Goal: Register for event/course: Sign up to attend an event or enroll in a course

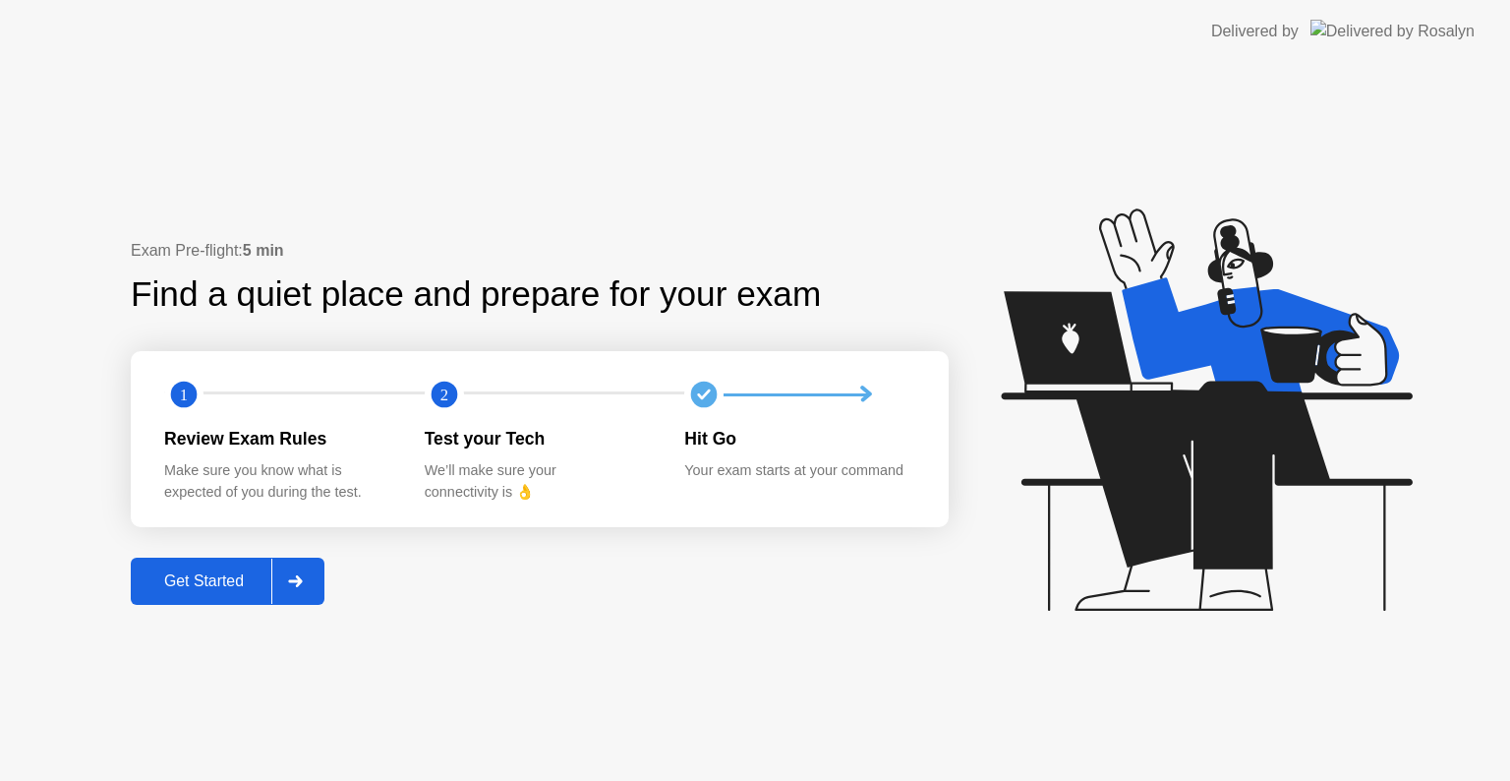
click at [187, 597] on button "Get Started" at bounding box center [228, 580] width 194 height 47
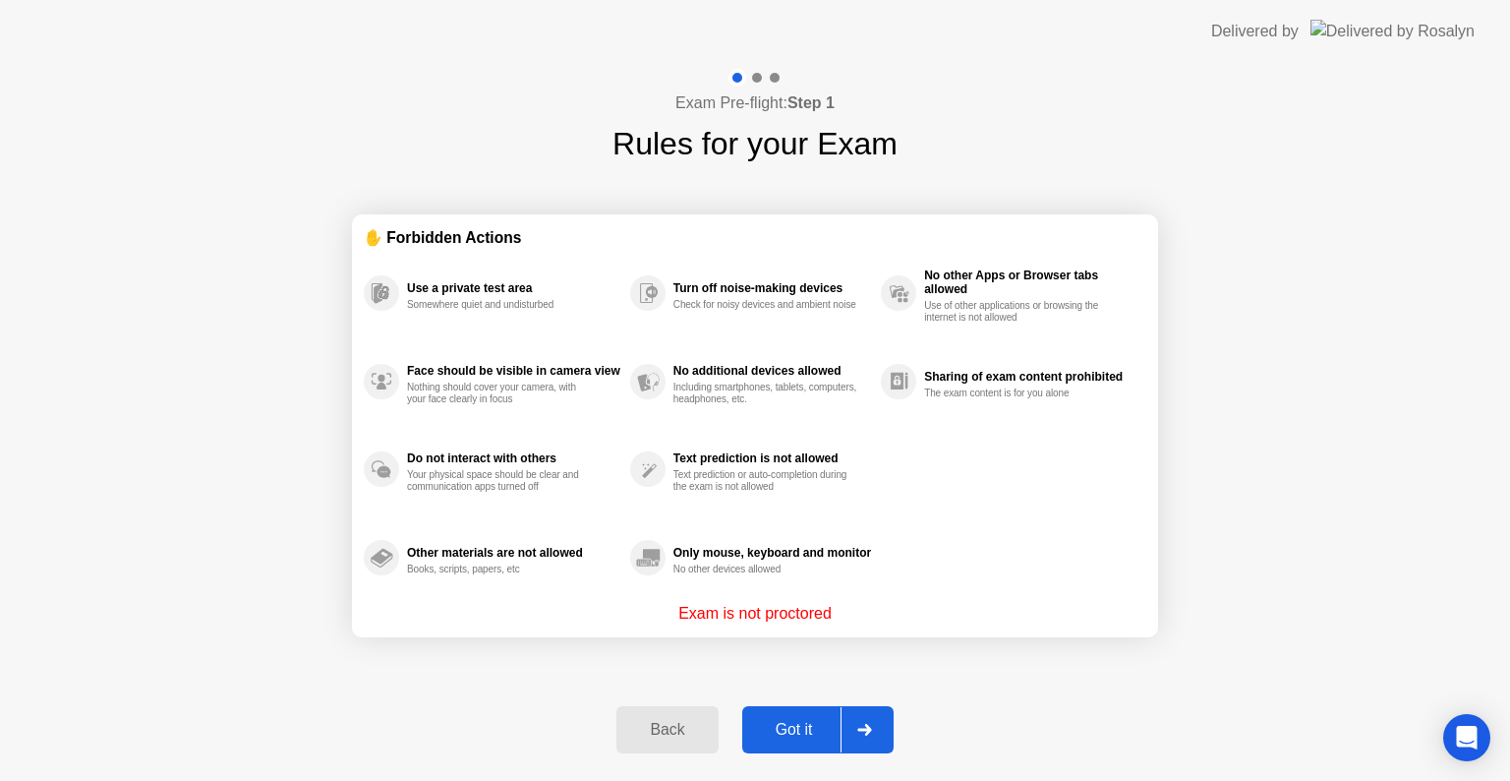
click at [808, 721] on div "Got it" at bounding box center [794, 730] width 92 height 18
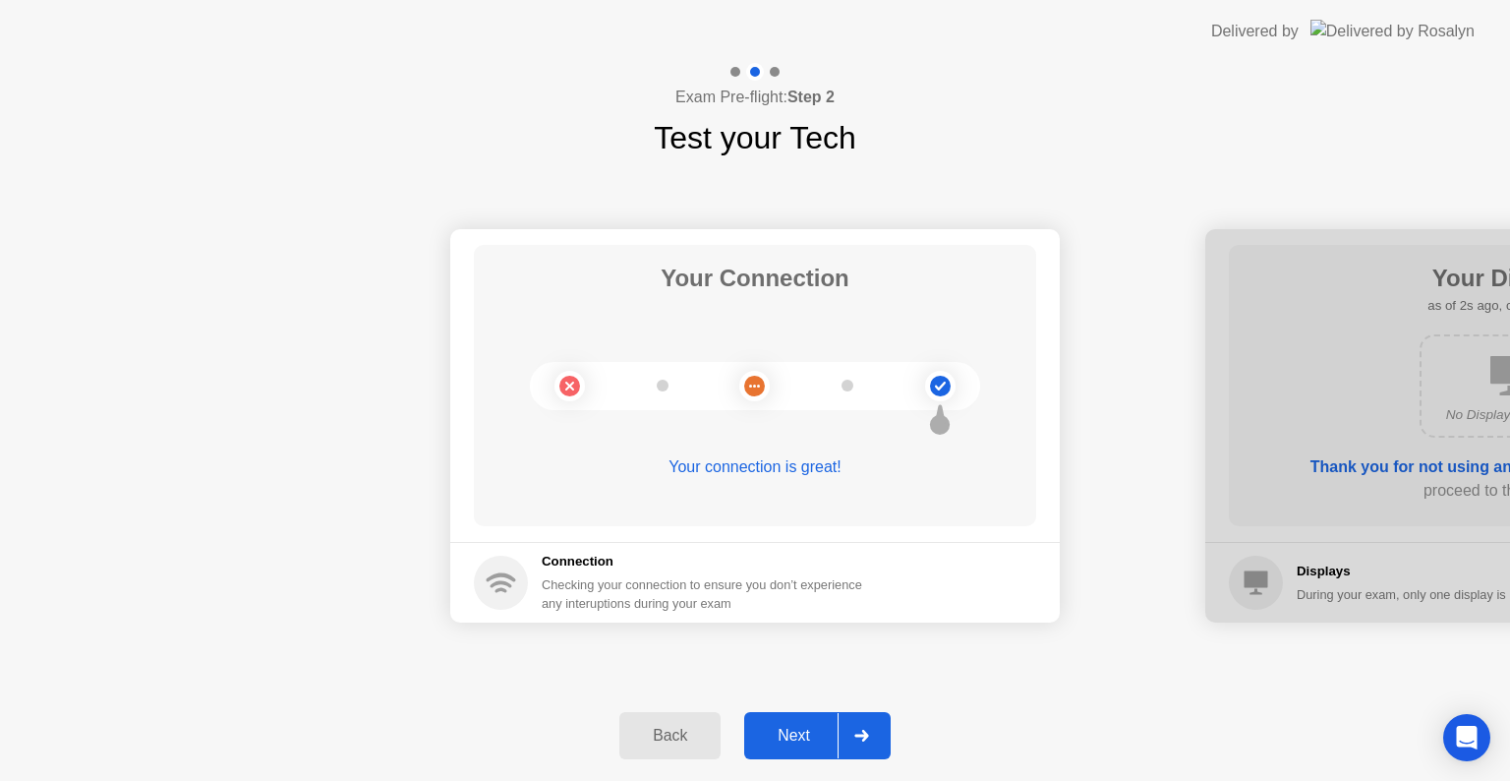
click at [784, 733] on div "Next" at bounding box center [794, 736] width 88 height 18
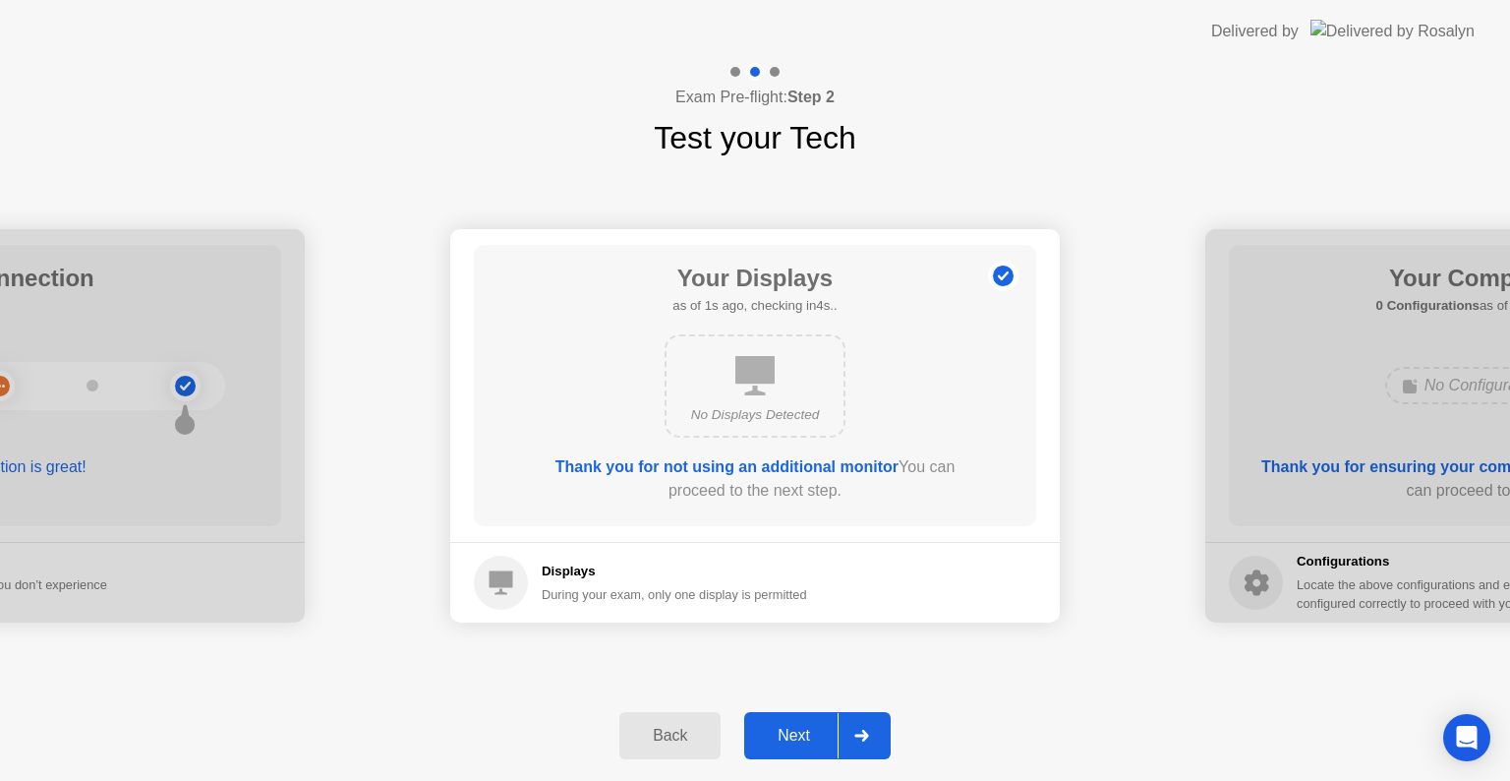
click at [784, 733] on div "Next" at bounding box center [794, 736] width 88 height 18
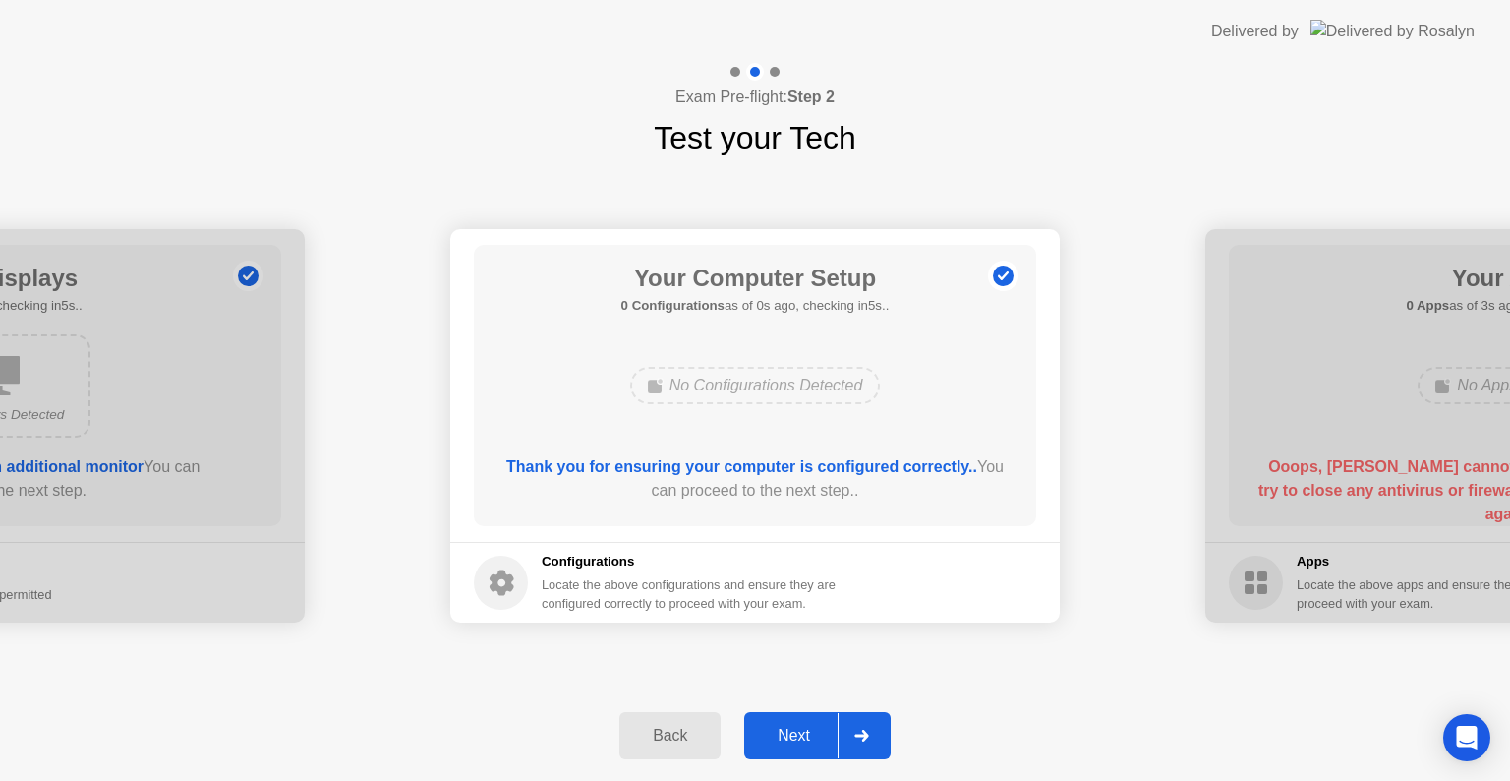
click at [784, 733] on div "Next" at bounding box center [794, 736] width 88 height 18
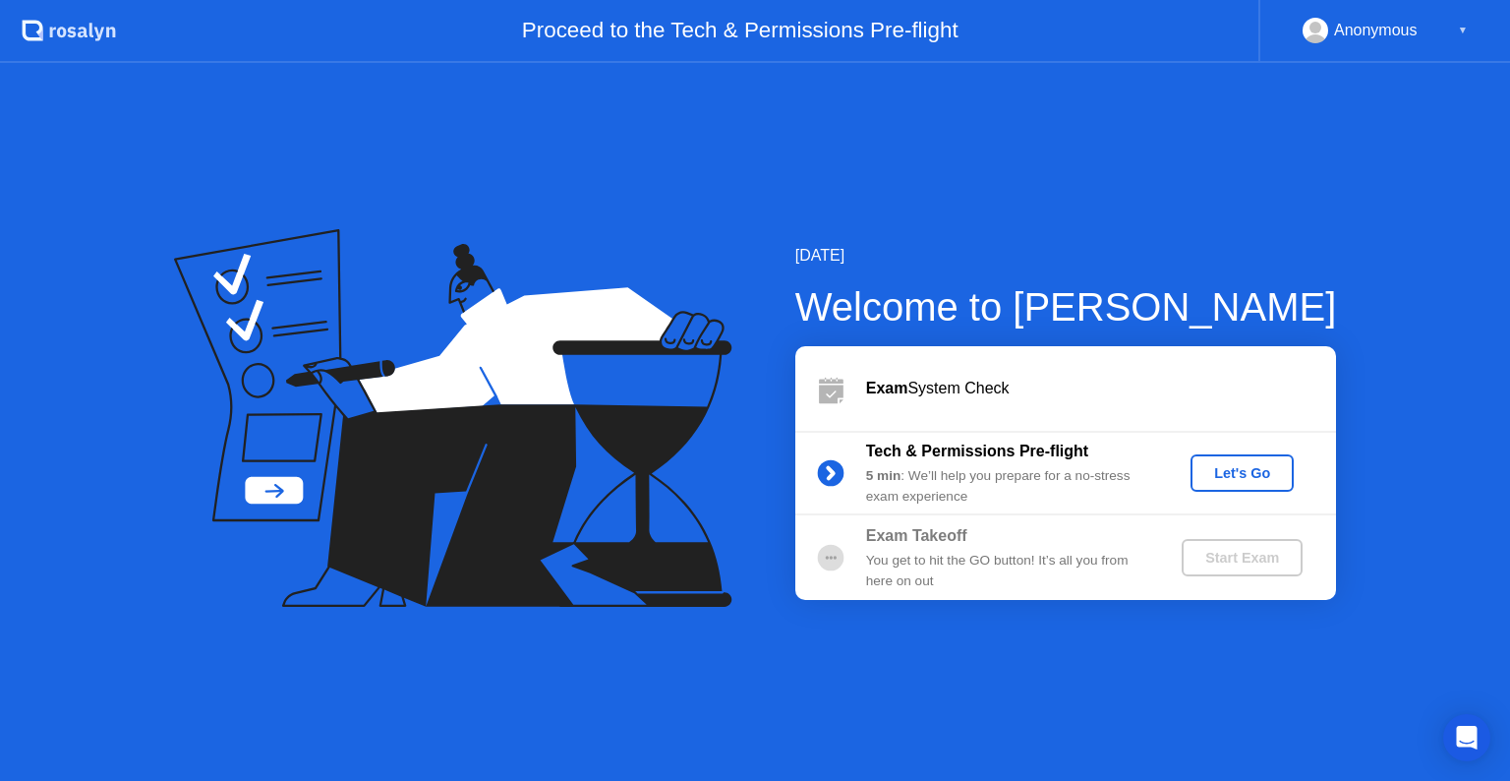
click at [1245, 470] on div "Let's Go" at bounding box center [1243, 473] width 88 height 16
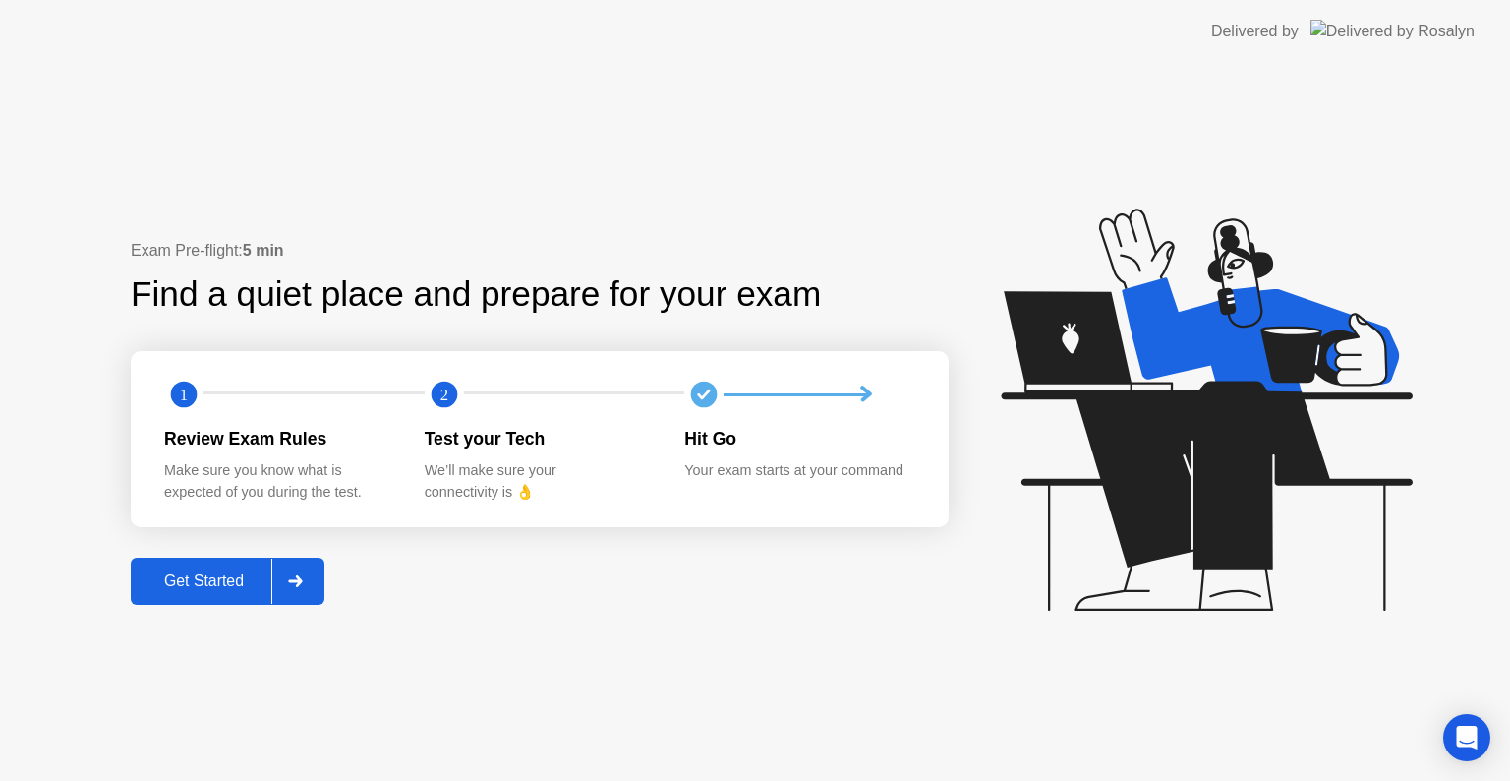
click at [192, 593] on button "Get Started" at bounding box center [228, 580] width 194 height 47
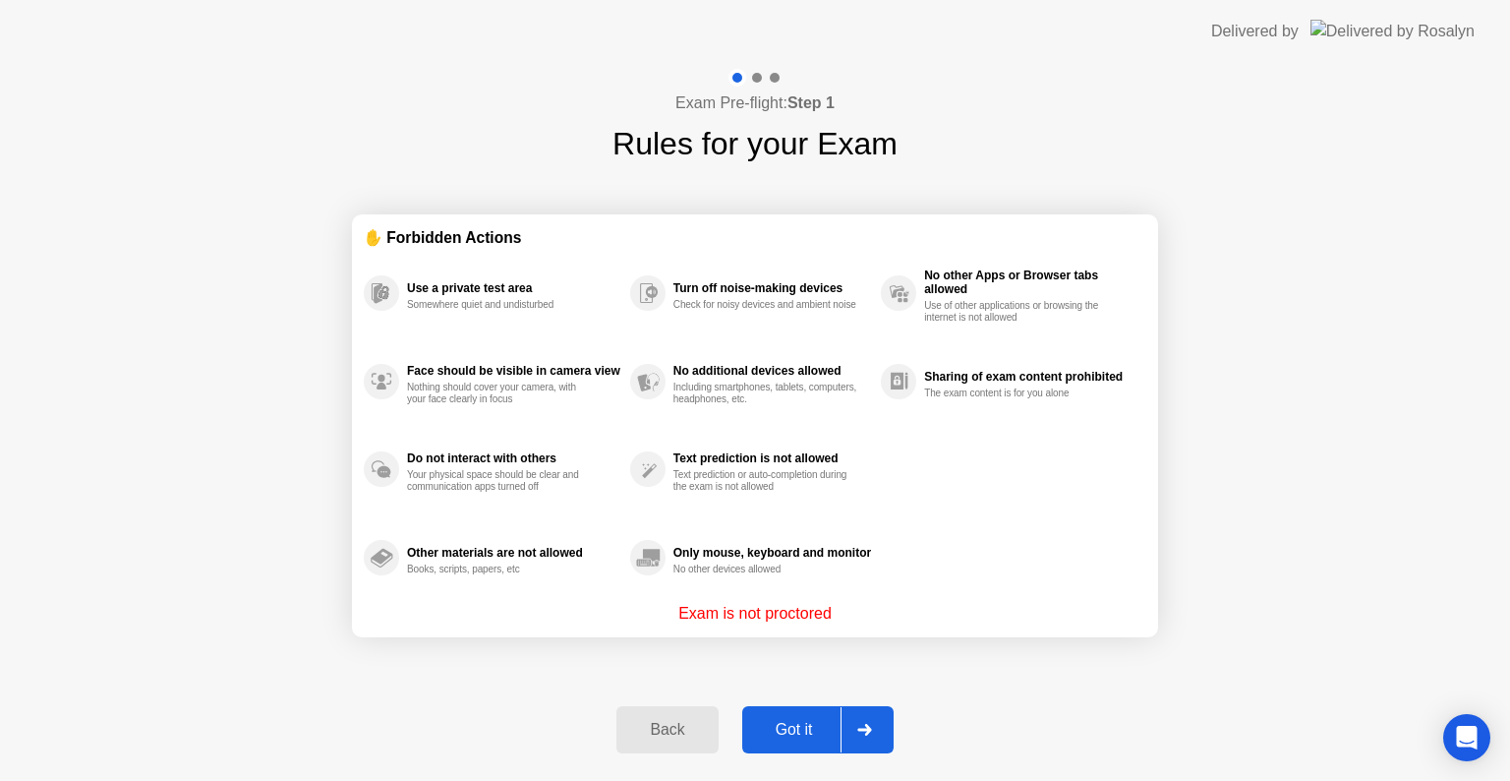
click at [802, 737] on div "Got it" at bounding box center [794, 730] width 92 height 18
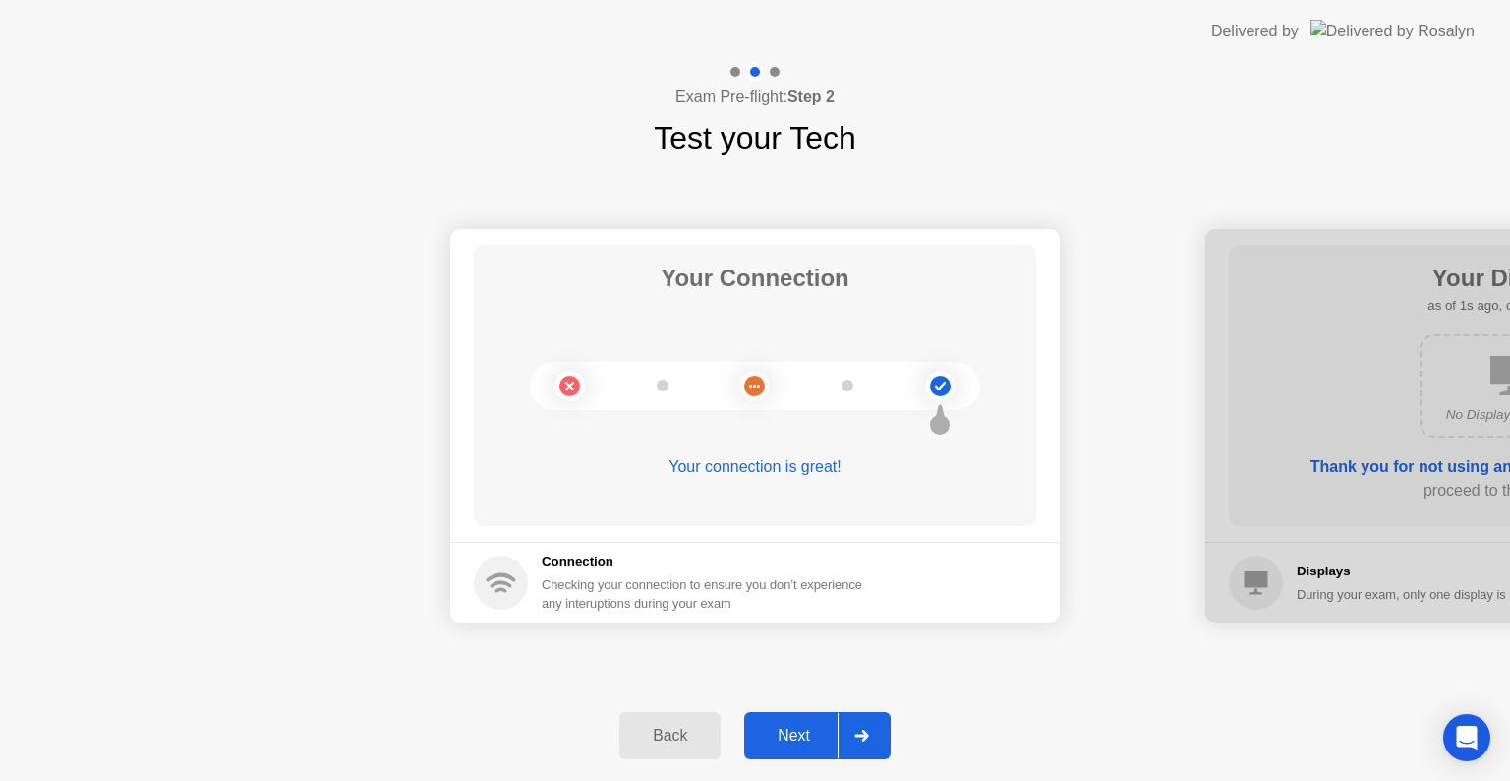
click at [788, 737] on div "Next" at bounding box center [794, 736] width 88 height 18
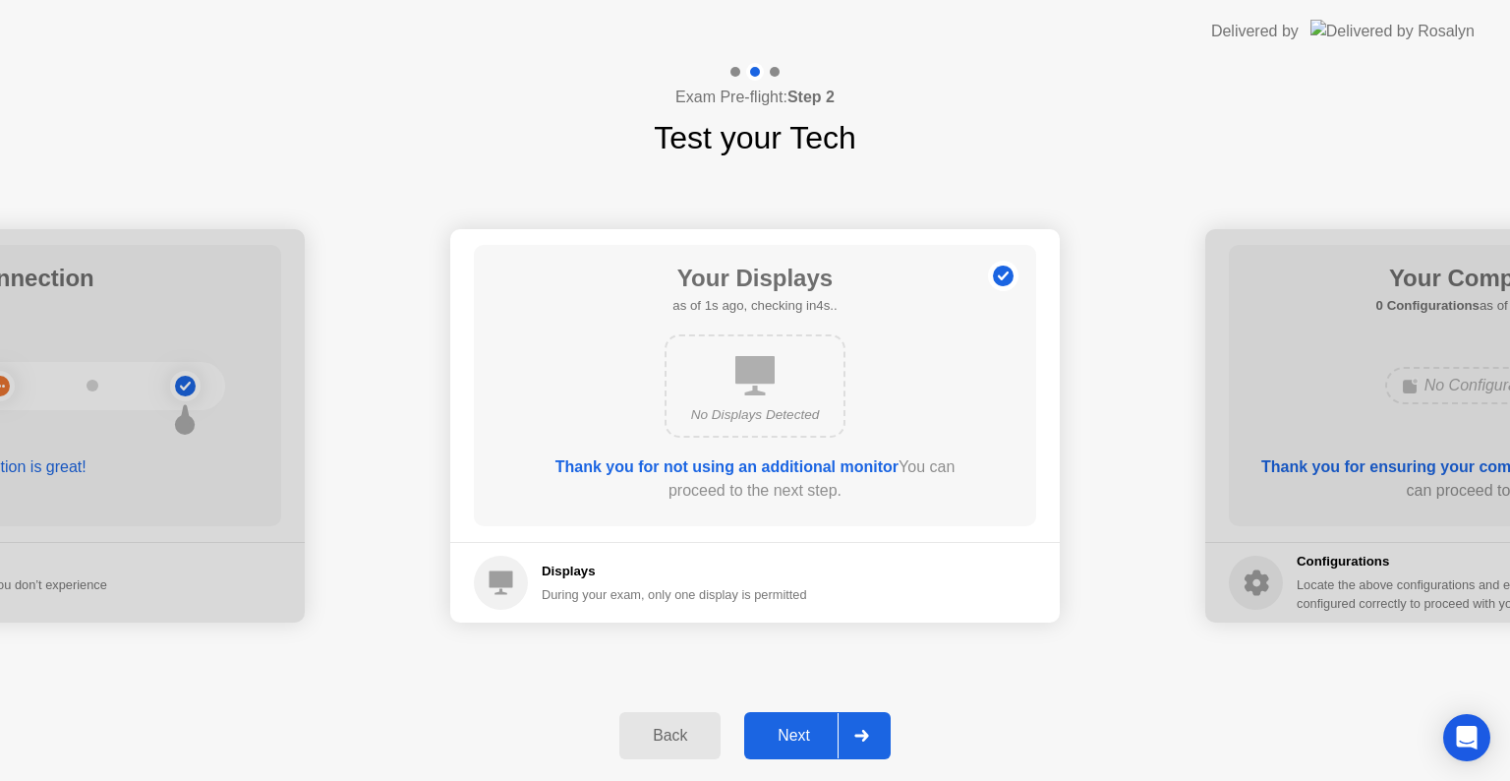
click at [788, 737] on div "Next" at bounding box center [794, 736] width 88 height 18
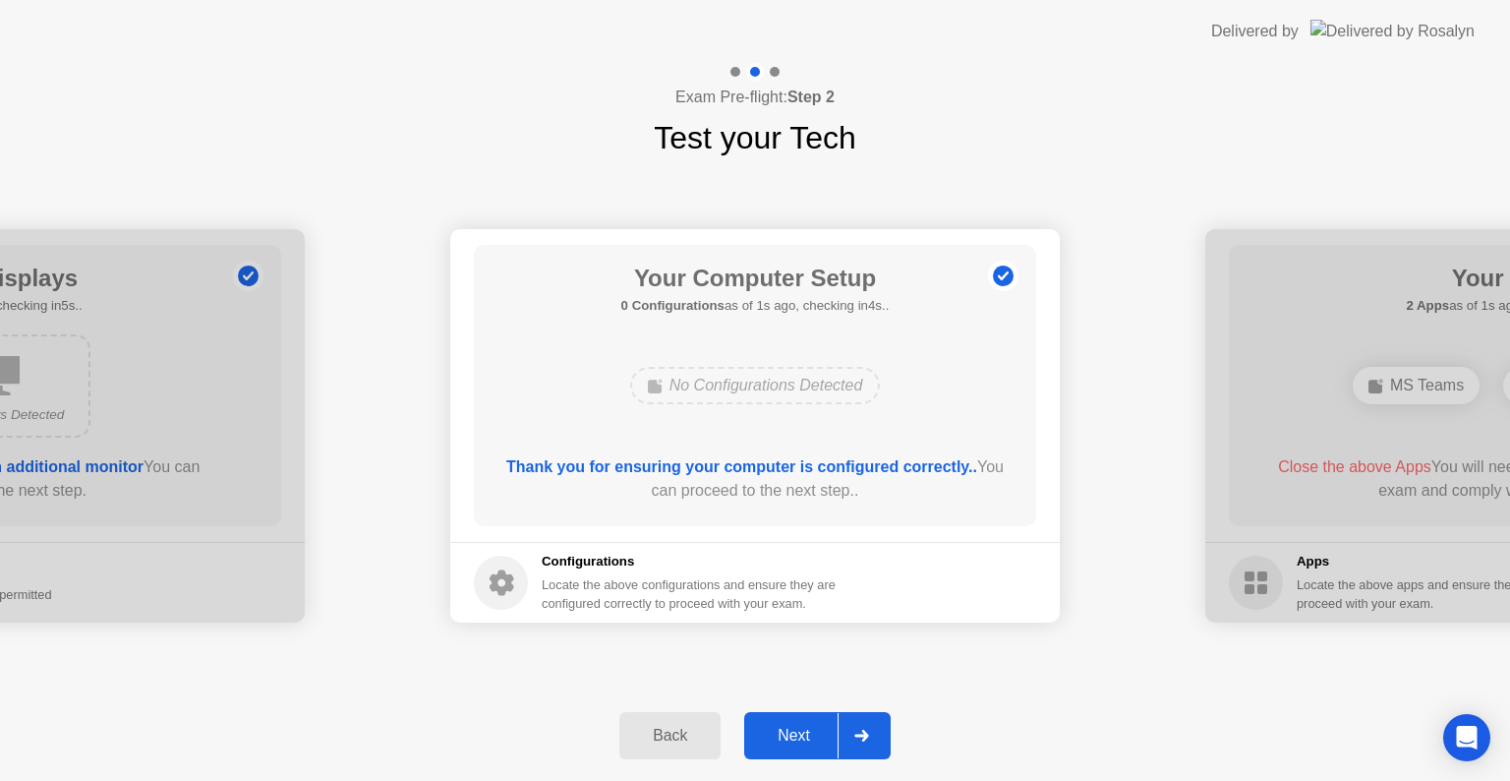
click at [788, 737] on div "Next" at bounding box center [794, 736] width 88 height 18
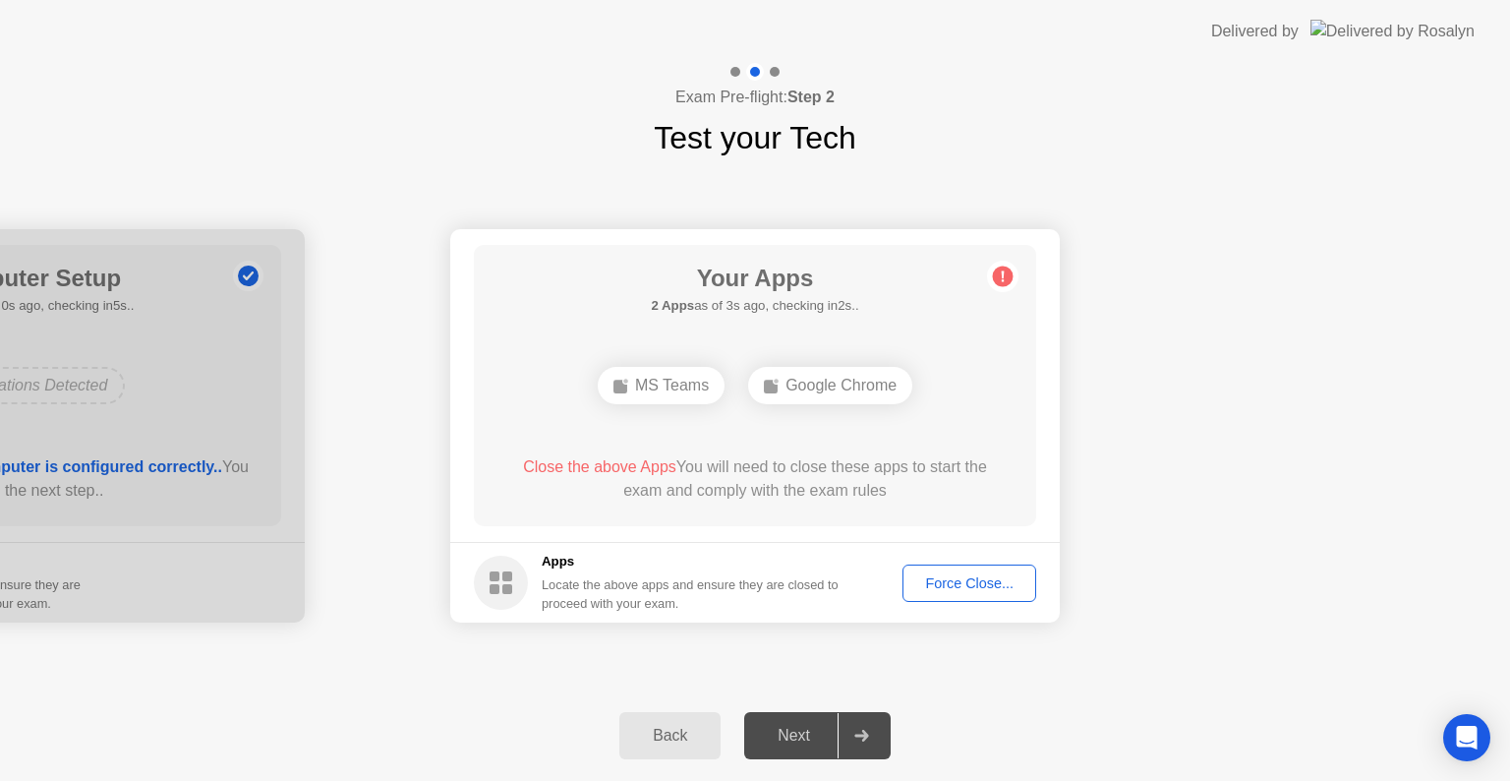
click at [976, 586] on div "Force Close..." at bounding box center [969, 583] width 120 height 16
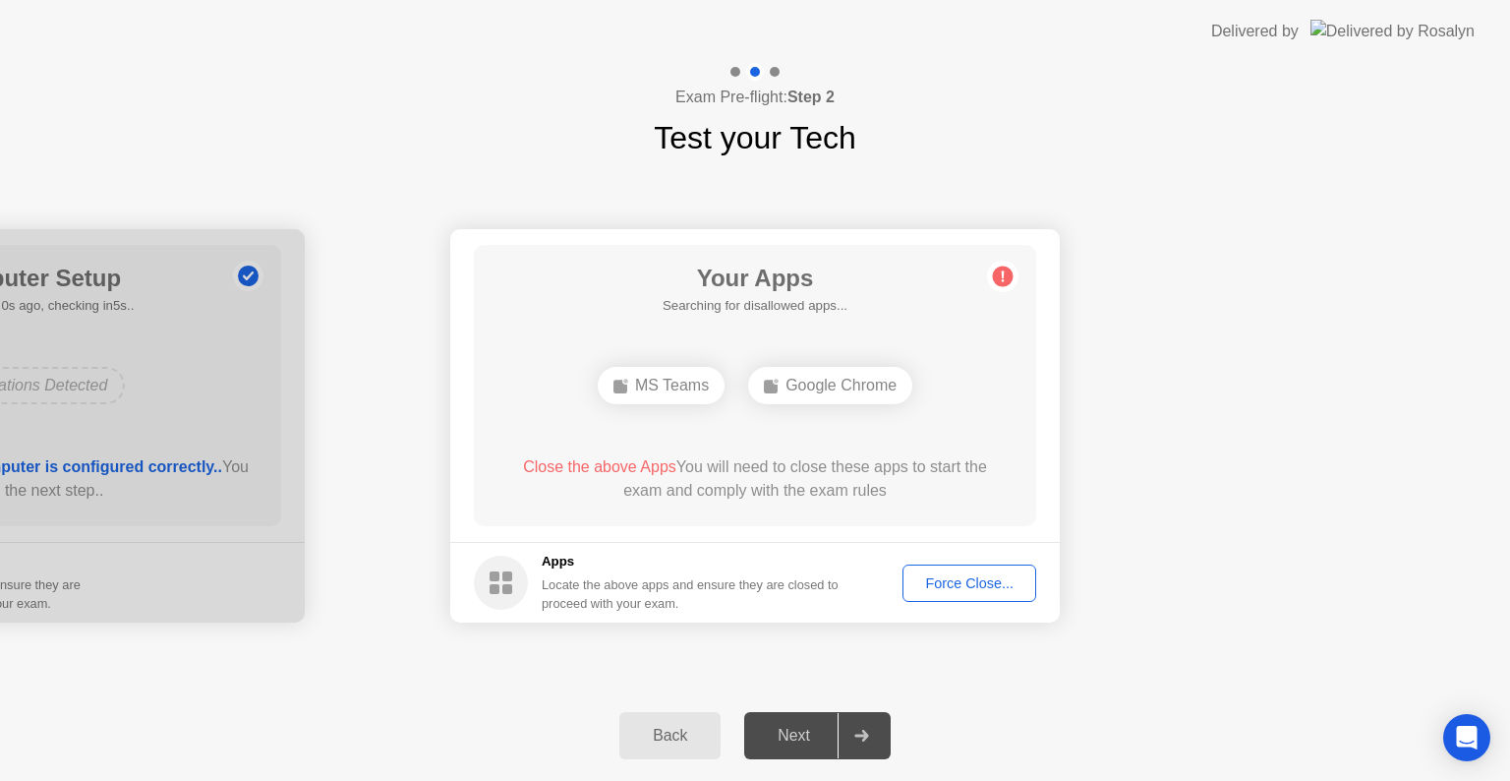
click at [680, 736] on div "Back" at bounding box center [669, 736] width 89 height 18
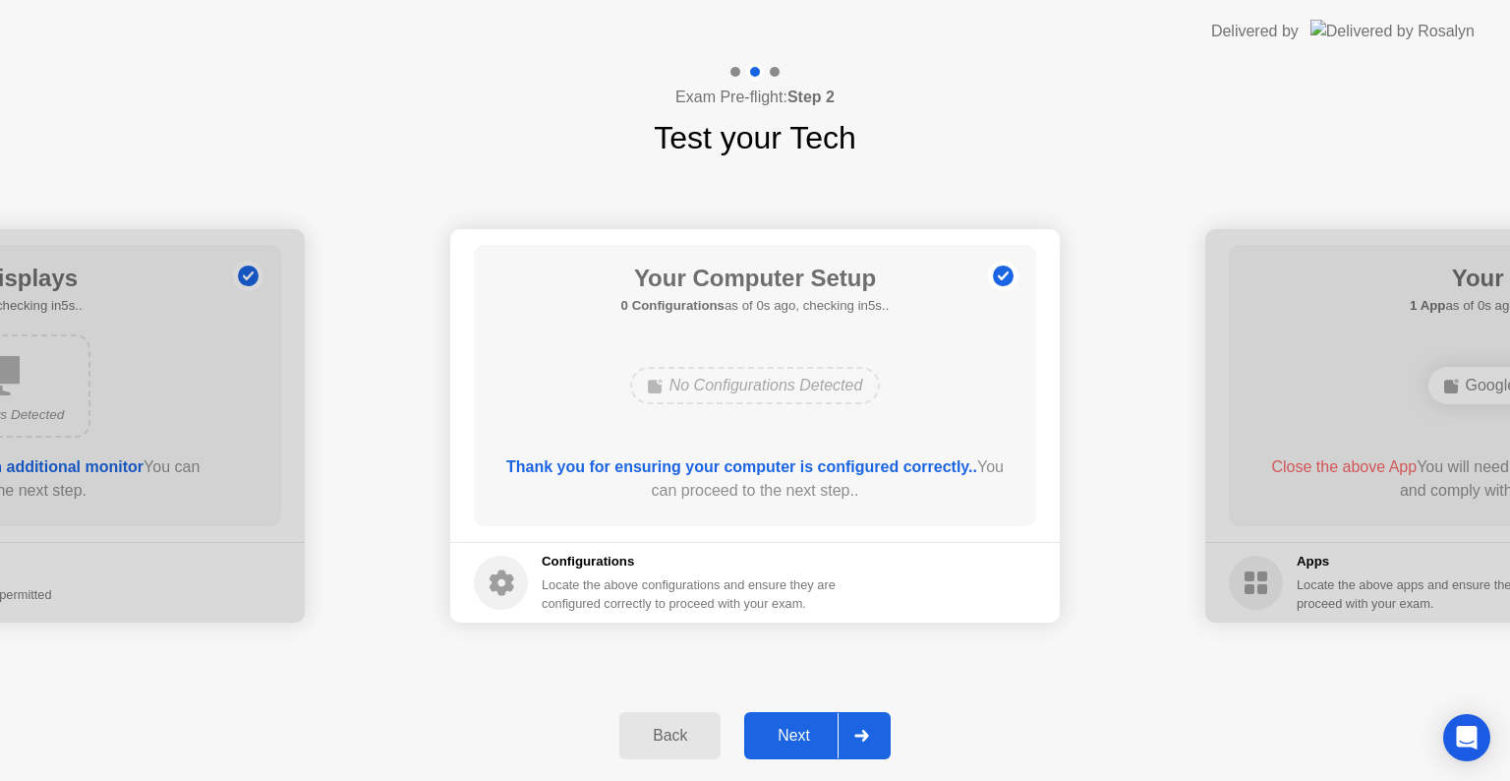
click at [784, 729] on div "Next" at bounding box center [794, 736] width 88 height 18
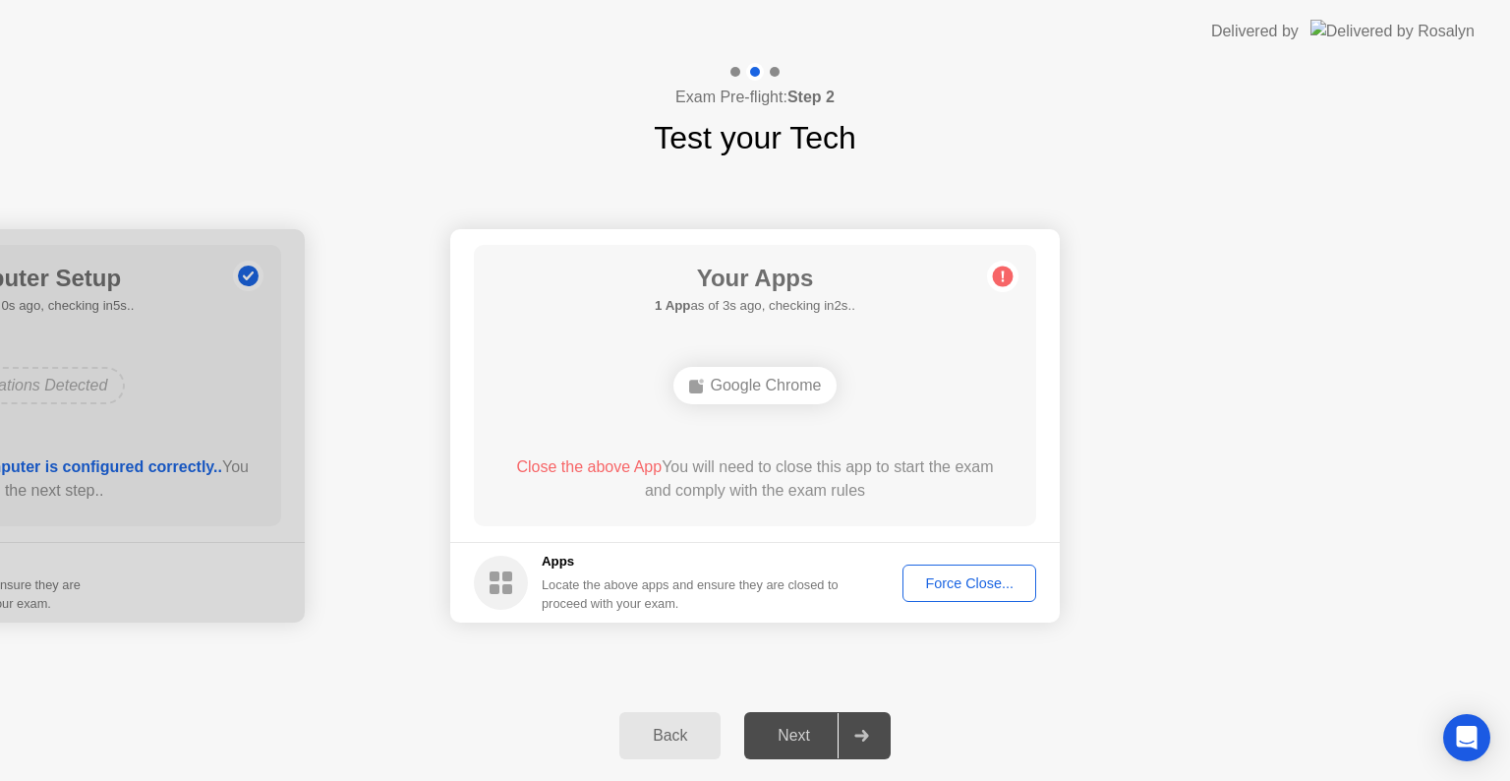
click at [973, 581] on div "Force Close..." at bounding box center [969, 583] width 120 height 16
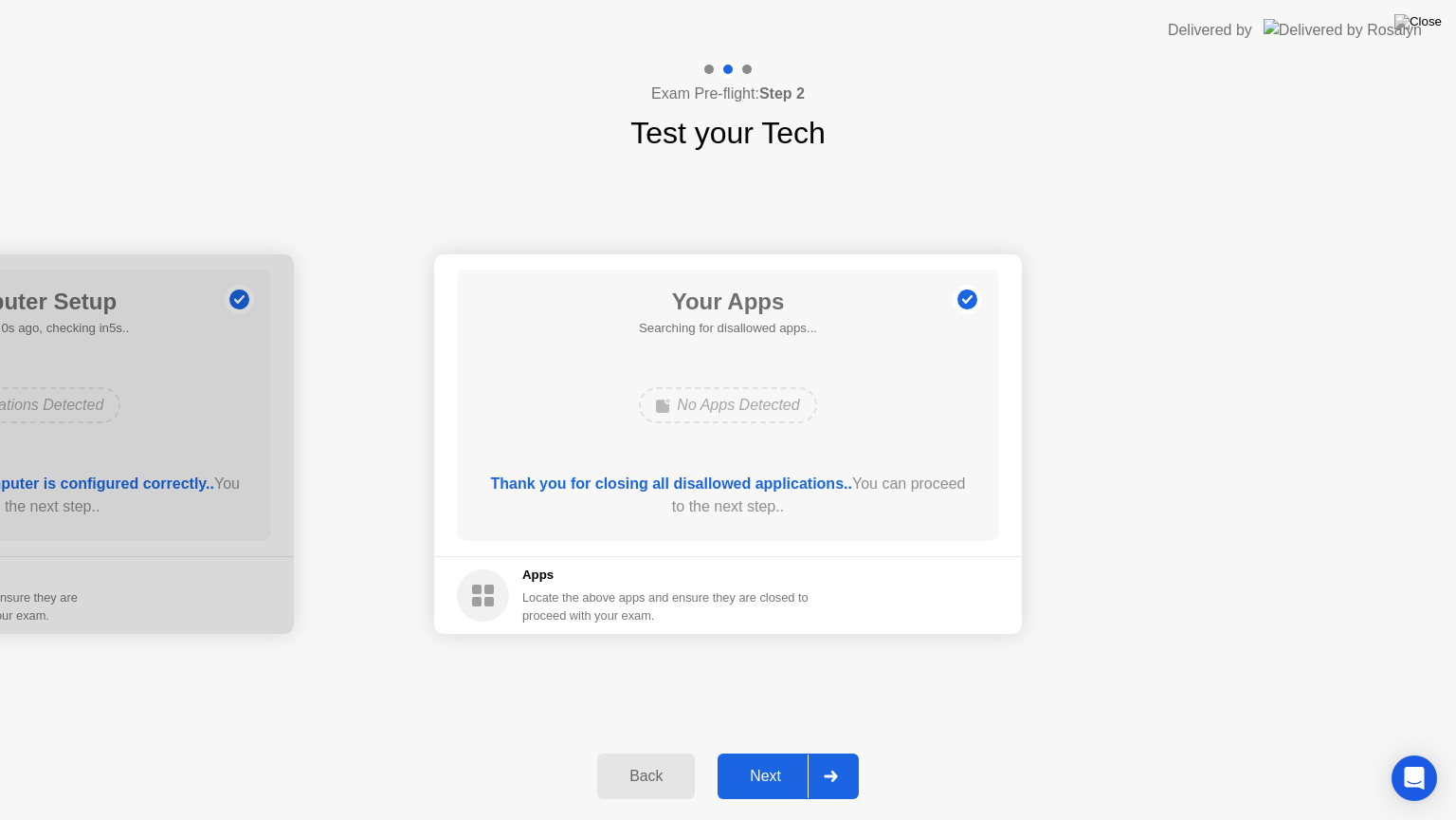
click at [765, 752] on div "Next" at bounding box center [766, 776] width 85 height 17
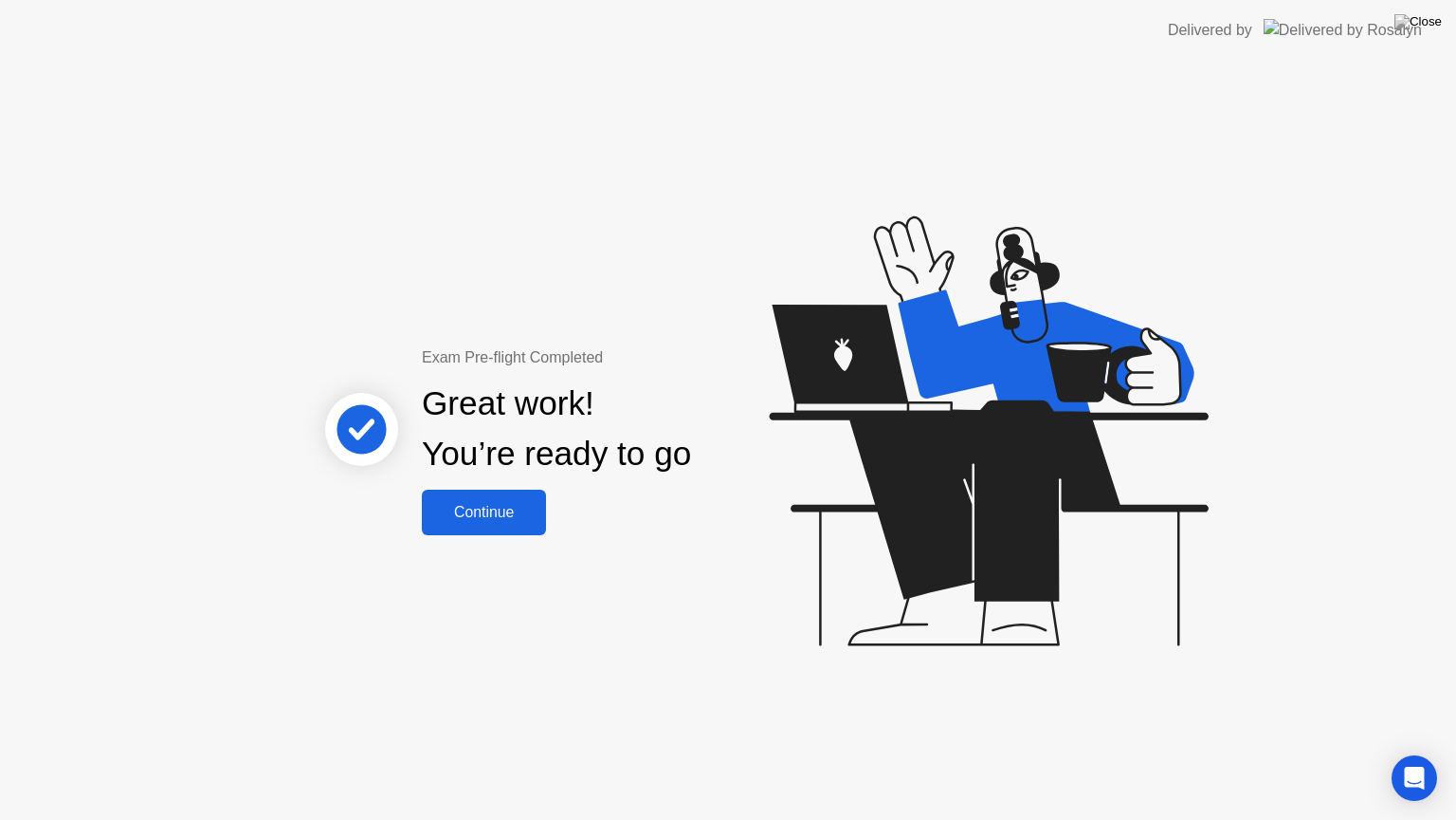
click at [494, 511] on div "Continue" at bounding box center [483, 512] width 113 height 17
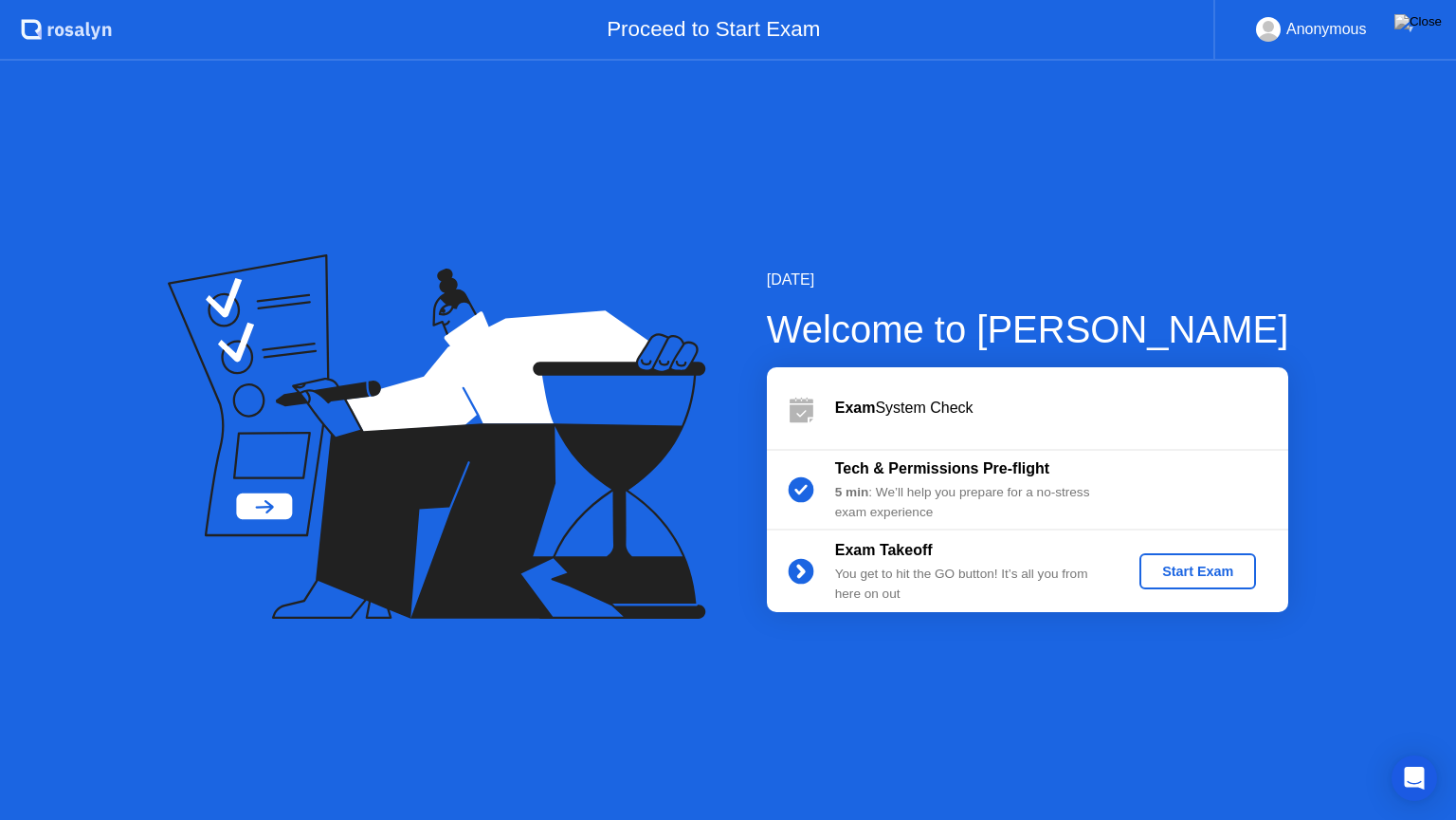
click at [1178, 564] on div "Start Exam" at bounding box center [1198, 571] width 101 height 15
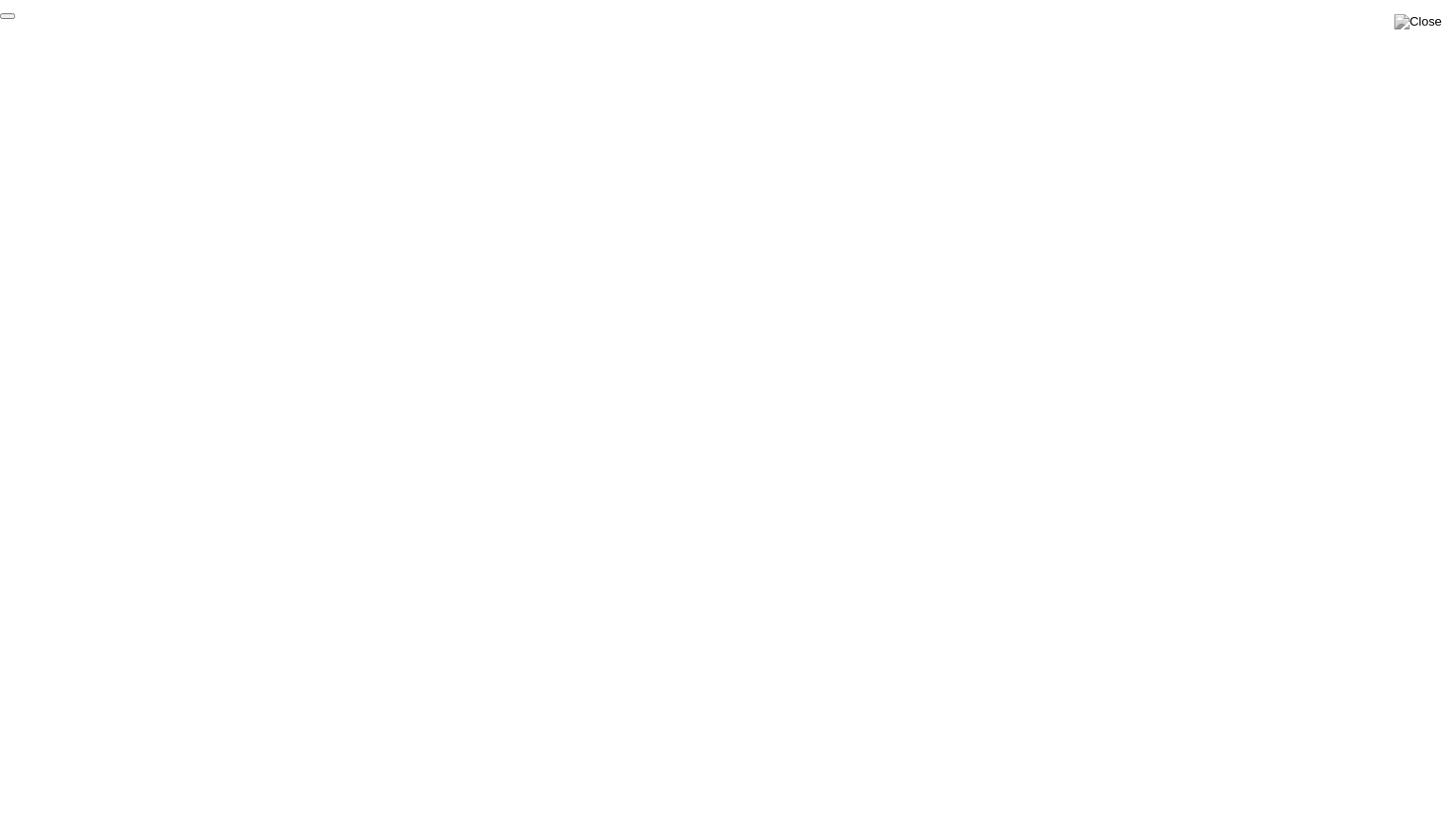
click div "End Proctoring Session"
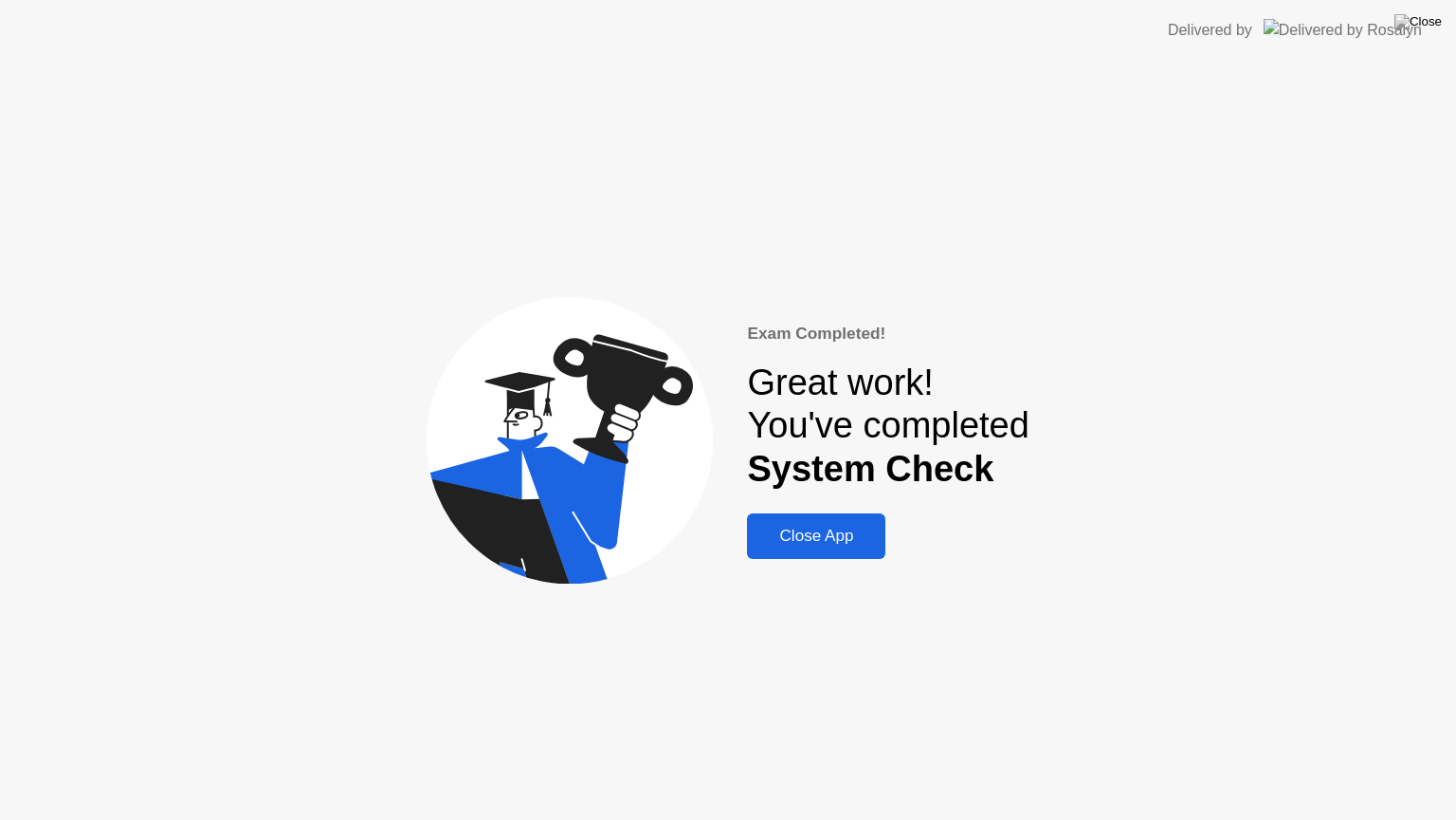
click at [820, 540] on div "Close App" at bounding box center [817, 536] width 127 height 19
